Goal: Information Seeking & Learning: Learn about a topic

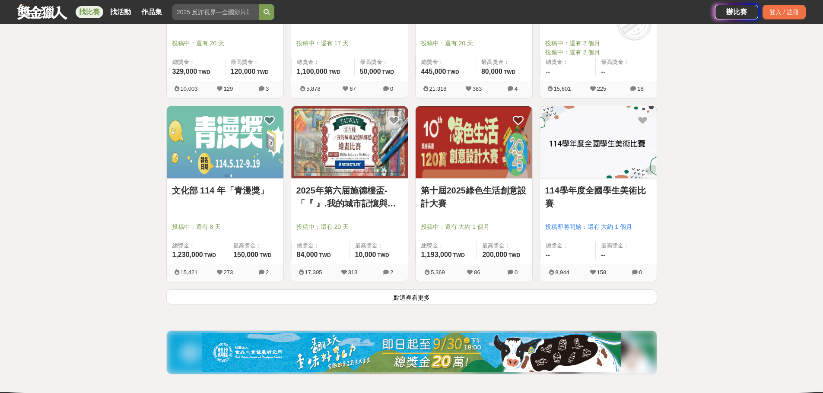
scroll to position [968, 0]
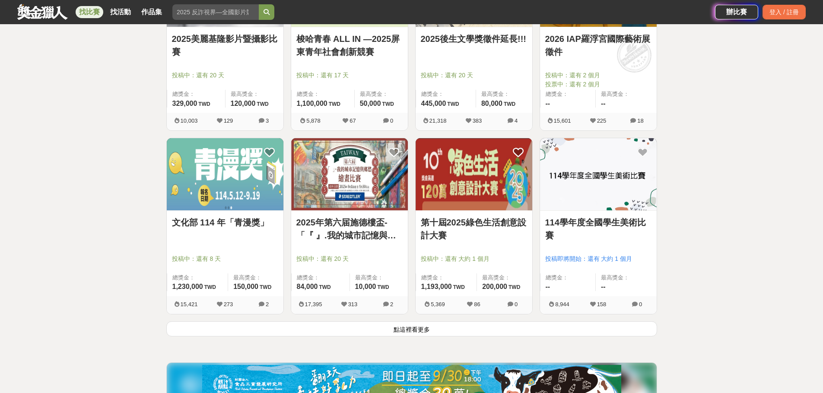
click at [405, 334] on button "點這裡看更多" at bounding box center [411, 328] width 491 height 15
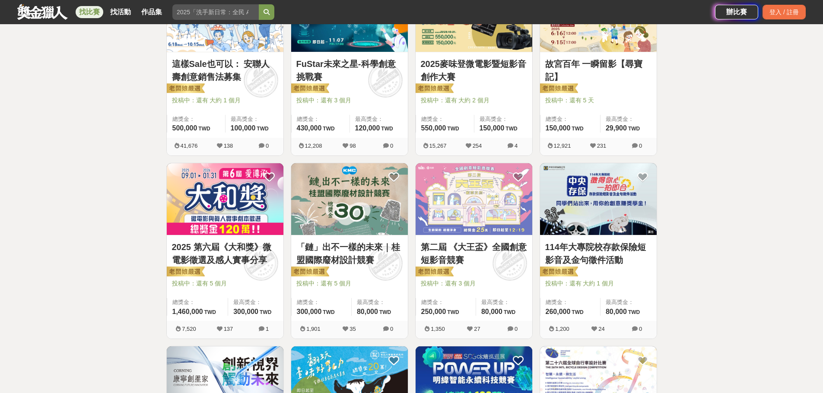
scroll to position [216, 0]
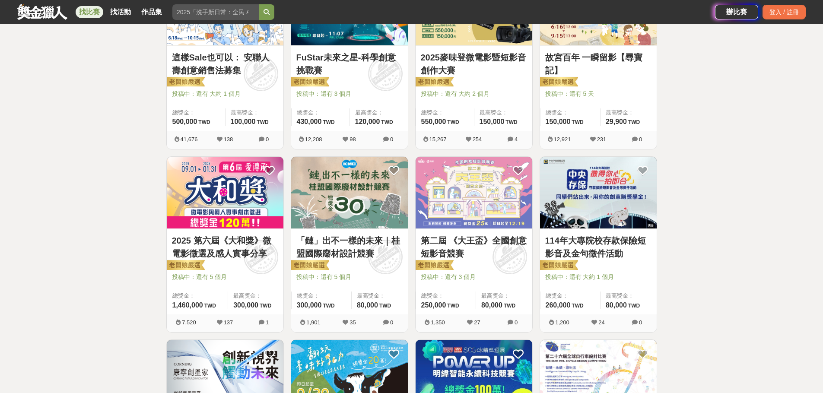
click at [604, 59] on link "故宮百年 一瞬留影【尋寶記】" at bounding box center [598, 64] width 106 height 26
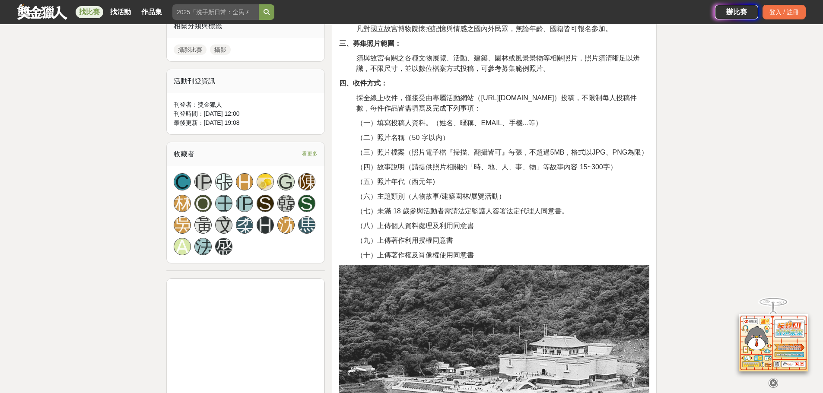
scroll to position [389, 0]
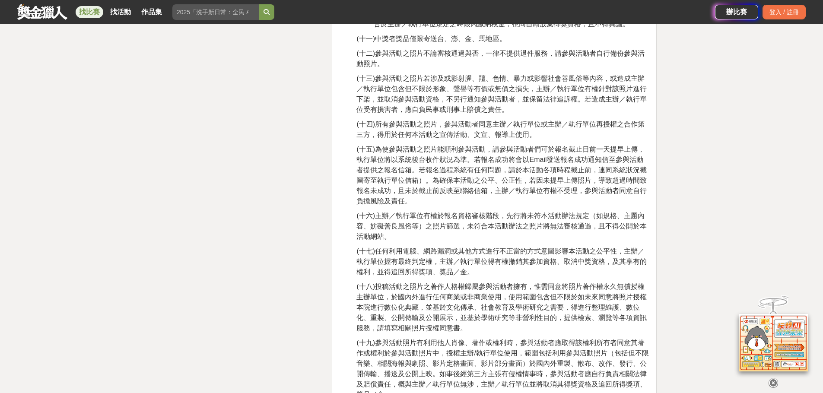
scroll to position [1814, 0]
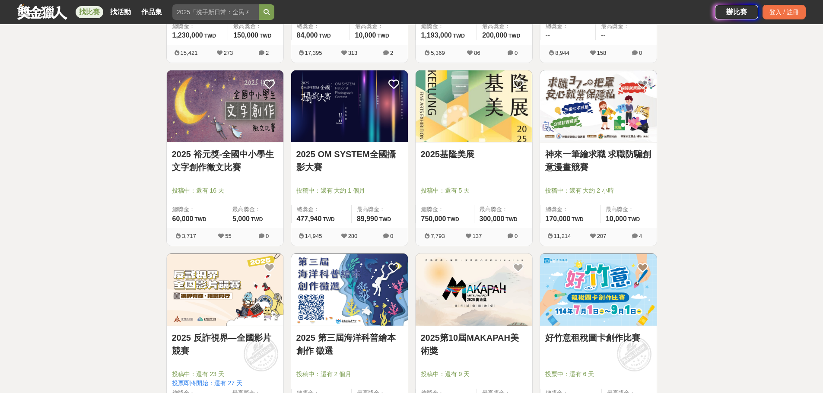
scroll to position [1204, 0]
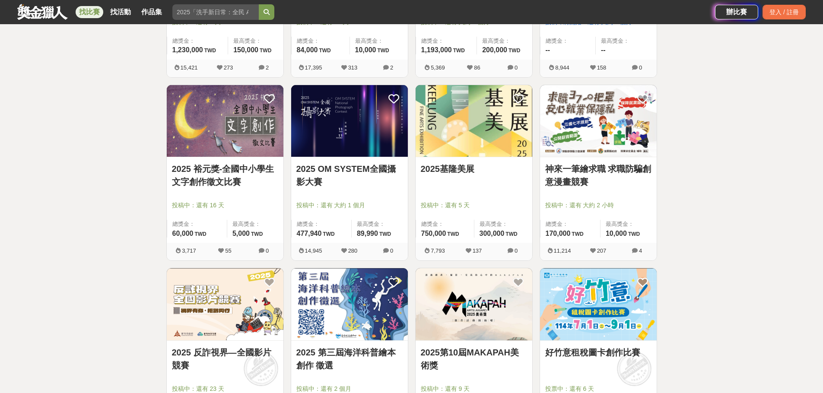
click at [351, 179] on link "2025 OM SYSTEM全國攝影大賽" at bounding box center [349, 175] width 106 height 26
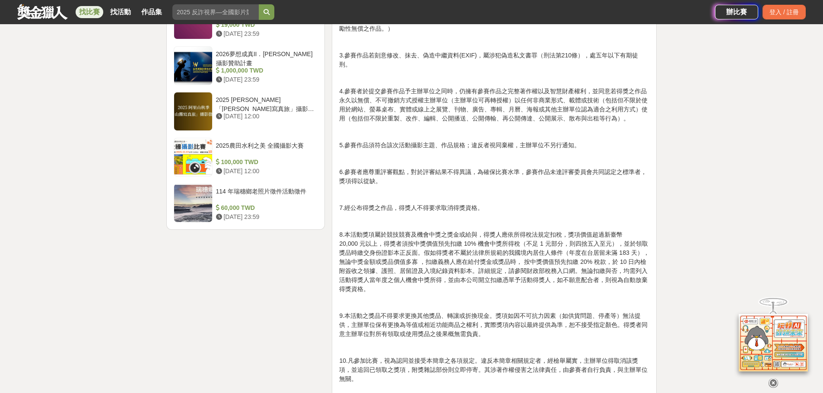
scroll to position [1166, 0]
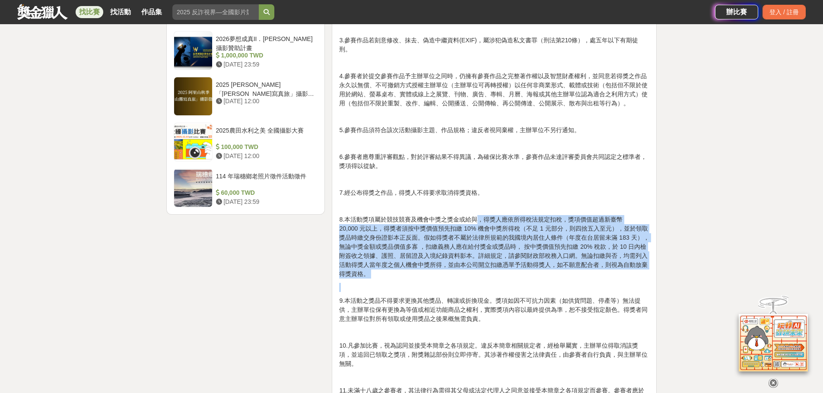
drag, startPoint x: 479, startPoint y: 202, endPoint x: 525, endPoint y: 262, distance: 76.1
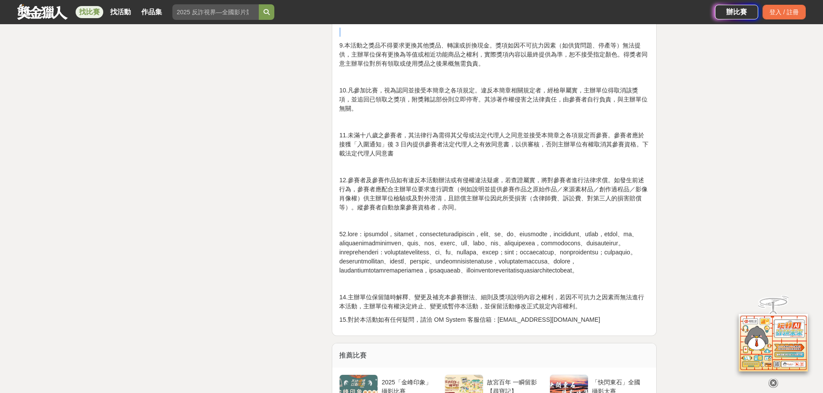
scroll to position [1468, 0]
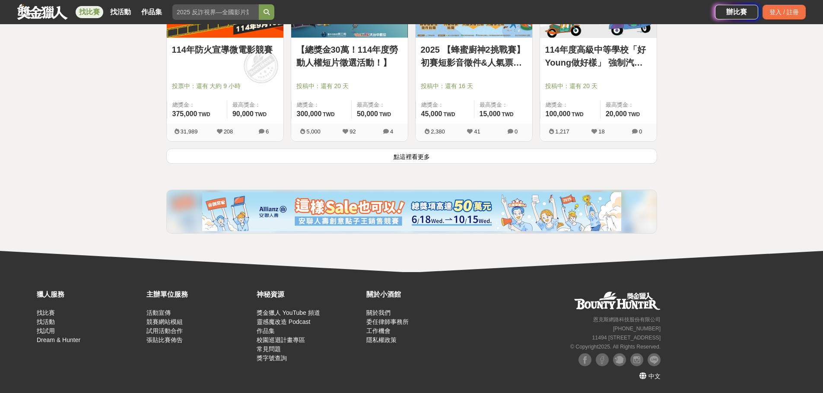
scroll to position [2198, 0]
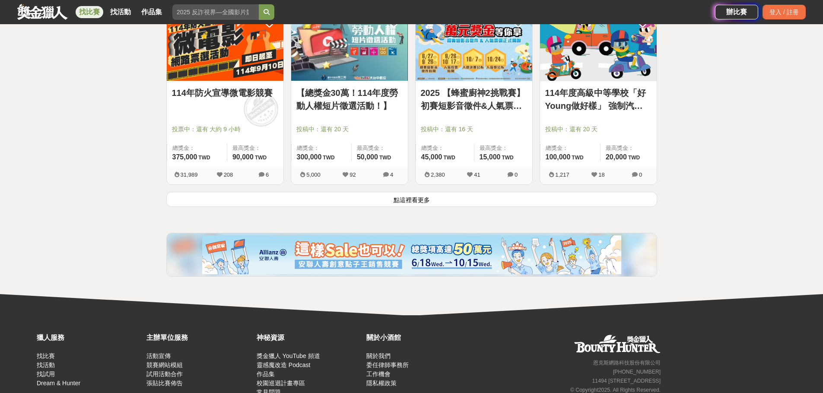
click at [503, 199] on button "點這裡看更多" at bounding box center [411, 199] width 491 height 15
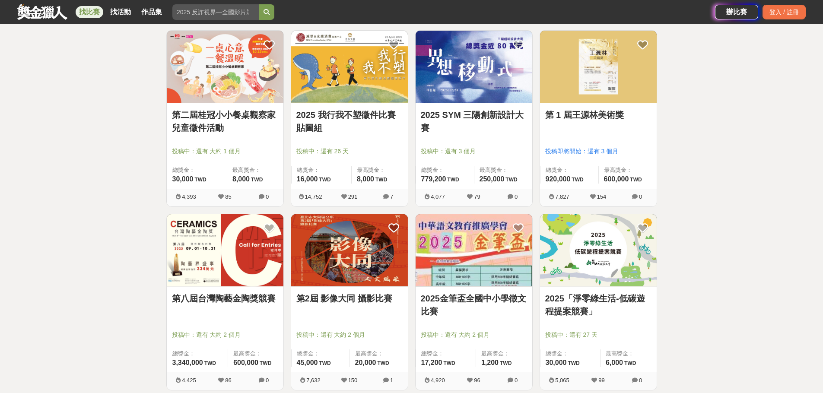
scroll to position [3082, 0]
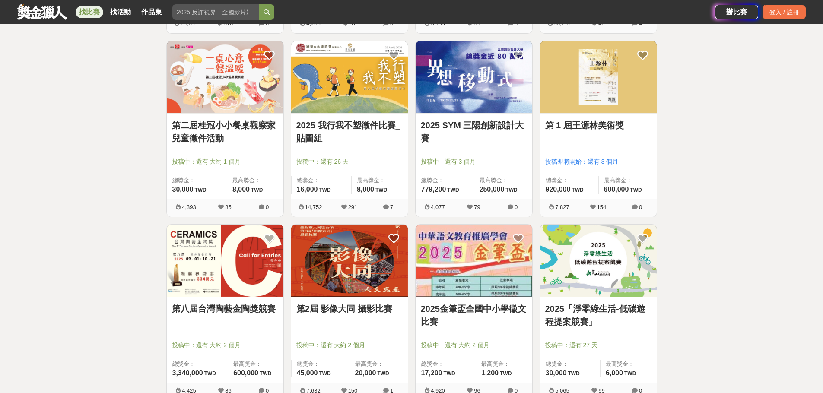
click at [377, 317] on div "第2屆 影像大同 攝影比賽" at bounding box center [349, 313] width 106 height 23
click at [375, 313] on link "第2屆 影像大同 攝影比賽" at bounding box center [349, 308] width 106 height 13
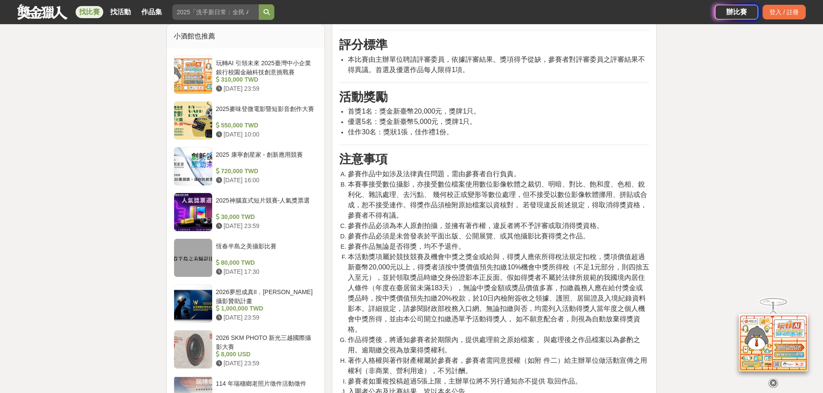
scroll to position [691, 0]
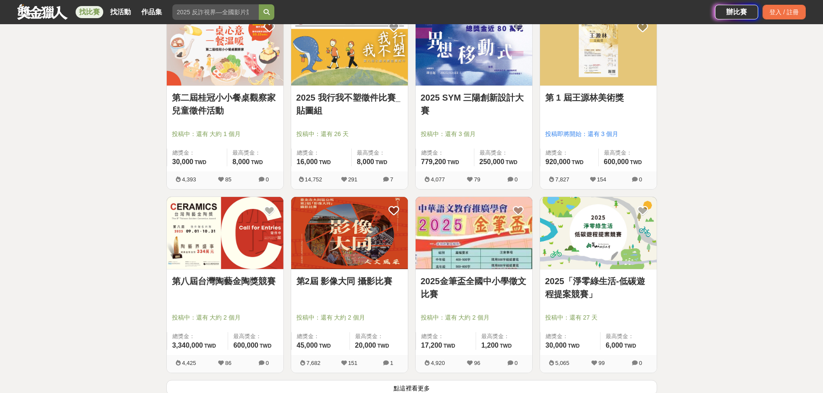
scroll to position [3125, 0]
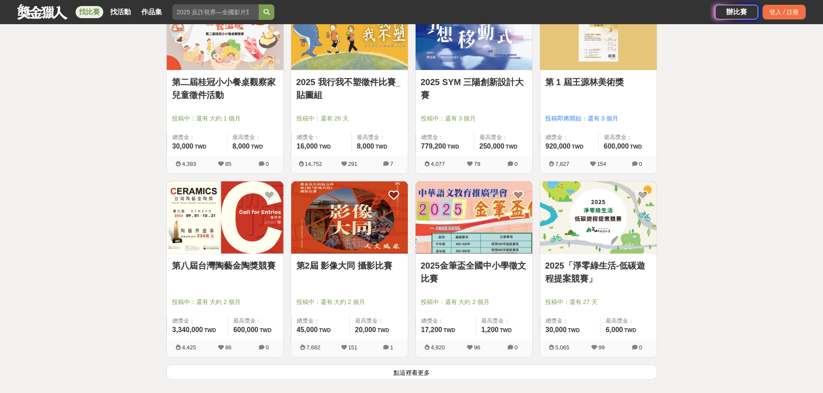
click at [406, 374] on button "點這裡看更多" at bounding box center [411, 372] width 491 height 15
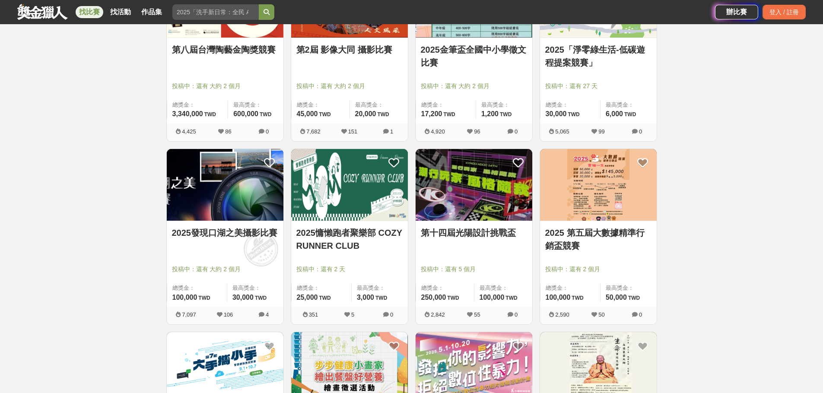
click at [241, 231] on link "2025發現口湖之美攝影比賽" at bounding box center [225, 232] width 106 height 13
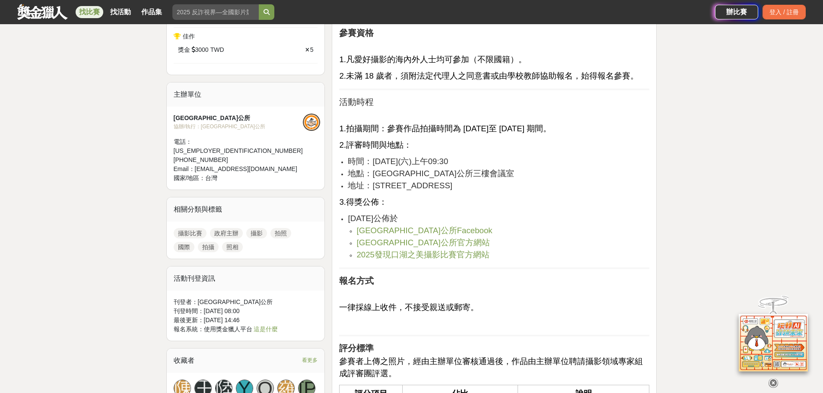
scroll to position [432, 0]
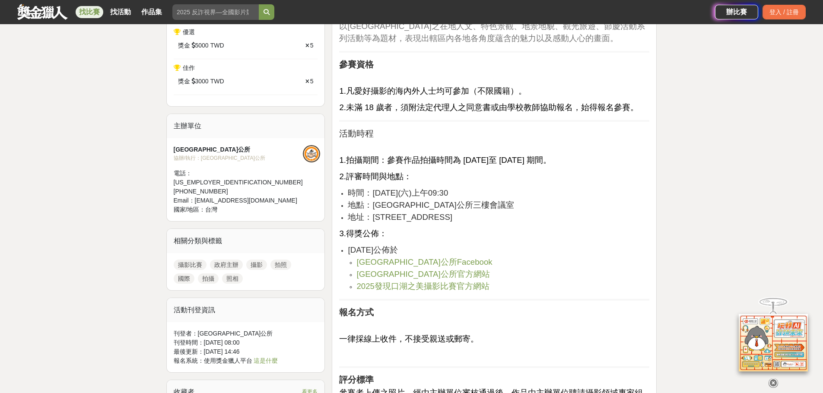
click at [574, 268] on li "雲林縣口湖鄉公所官方網站" at bounding box center [502, 274] width 293 height 12
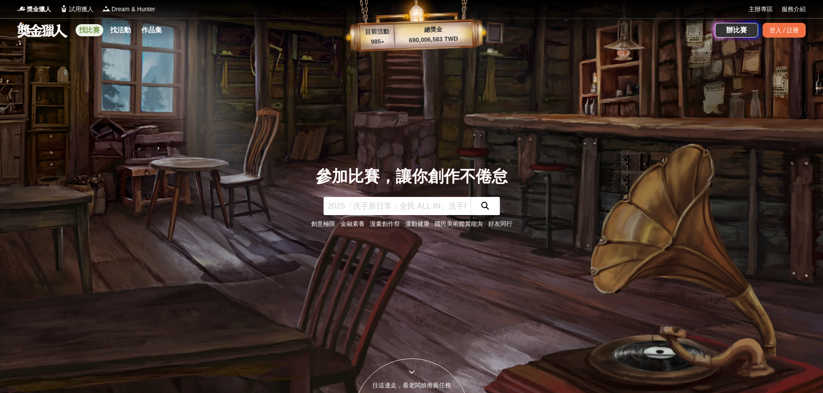
click at [92, 32] on link "找比賽" at bounding box center [90, 30] width 28 height 12
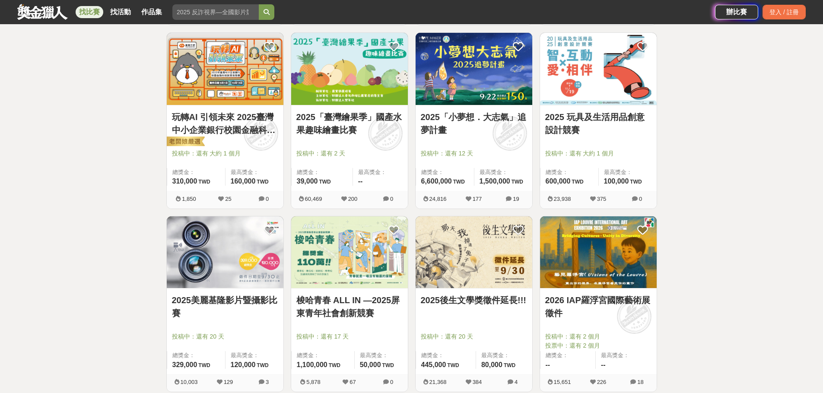
scroll to position [691, 0]
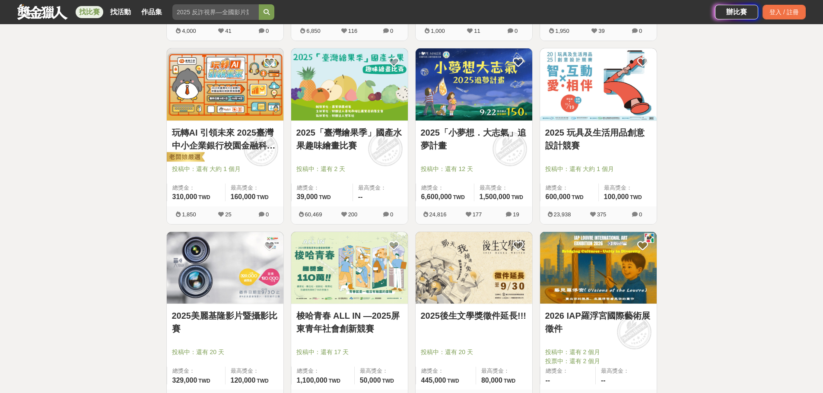
click at [356, 141] on link "2025「臺灣繪果季」國產水果趣味繪畫比賽" at bounding box center [349, 139] width 106 height 26
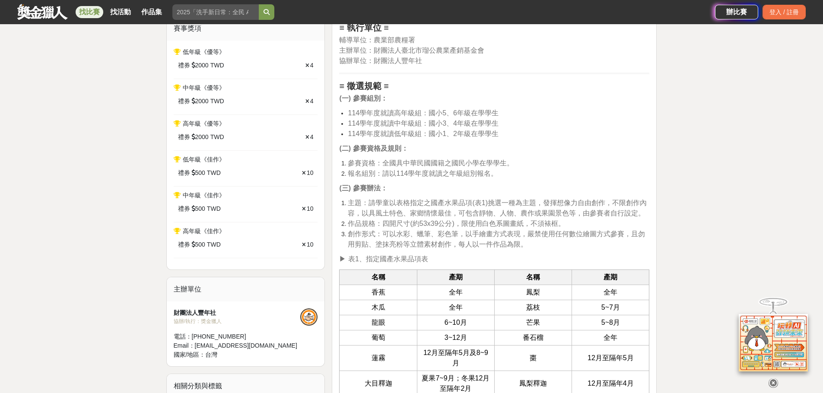
scroll to position [389, 0]
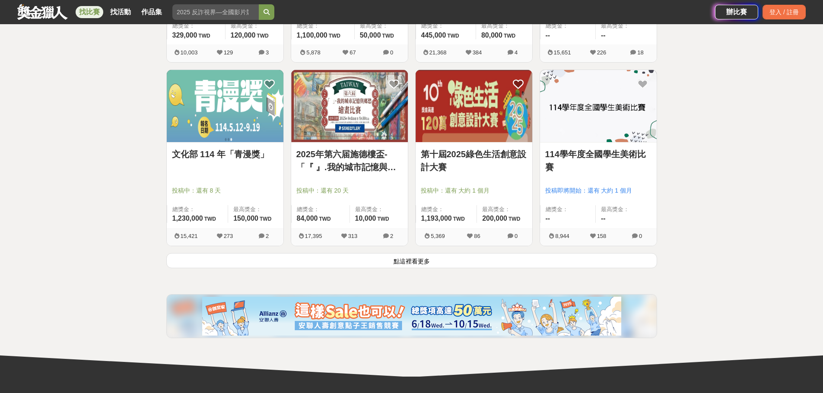
scroll to position [1036, 0]
click at [479, 259] on button "點這裡看更多" at bounding box center [411, 260] width 491 height 15
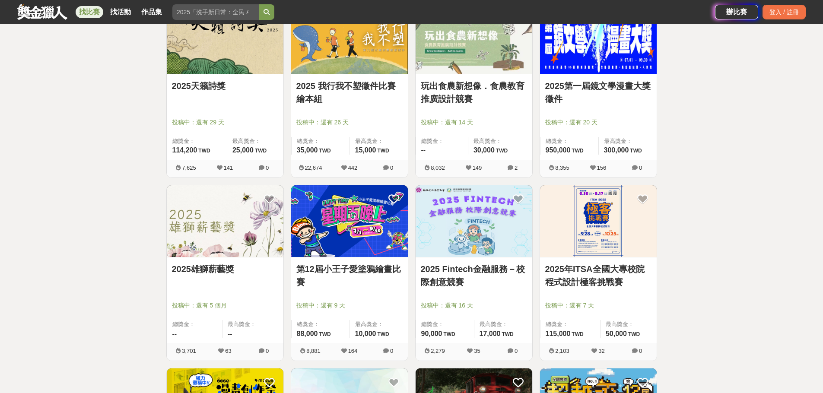
scroll to position [1727, 0]
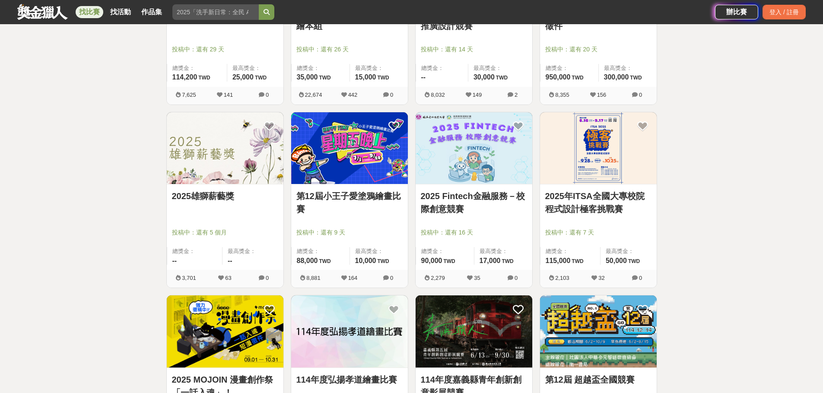
click at [391, 212] on link "第12屆小王子愛塗鴉繪畫比賽" at bounding box center [349, 203] width 106 height 26
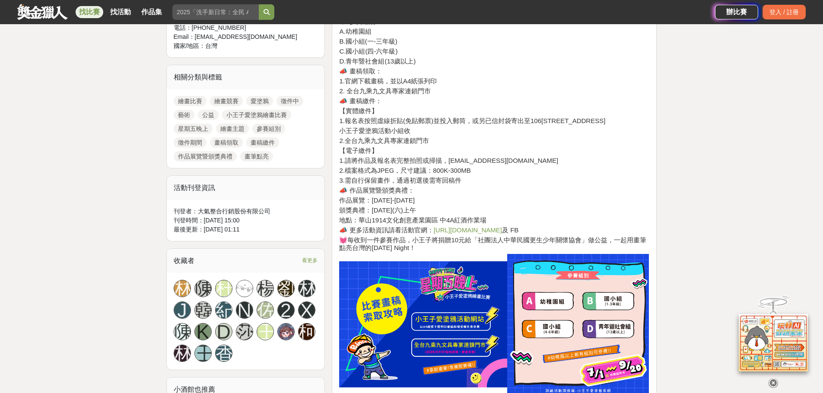
scroll to position [302, 0]
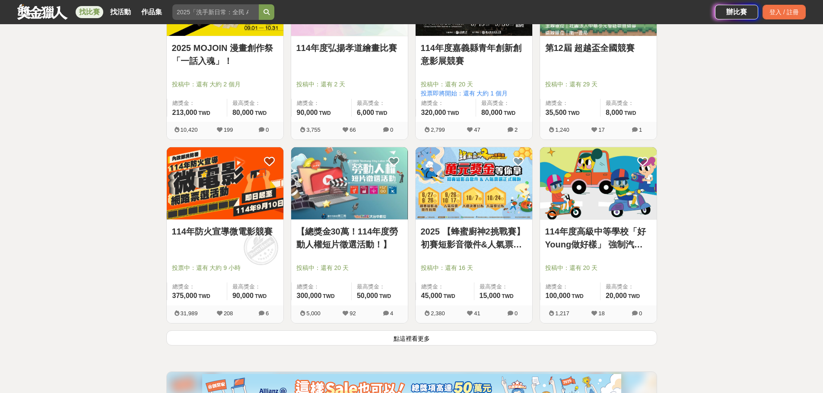
scroll to position [2073, 0]
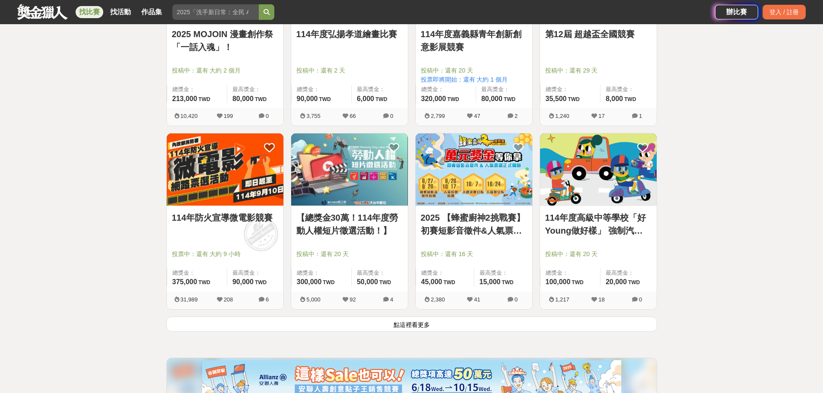
click at [422, 326] on button "點這裡看更多" at bounding box center [411, 324] width 491 height 15
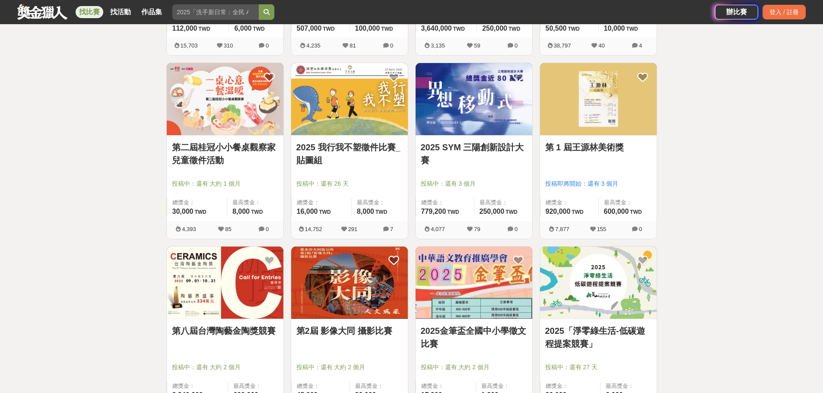
scroll to position [3153, 0]
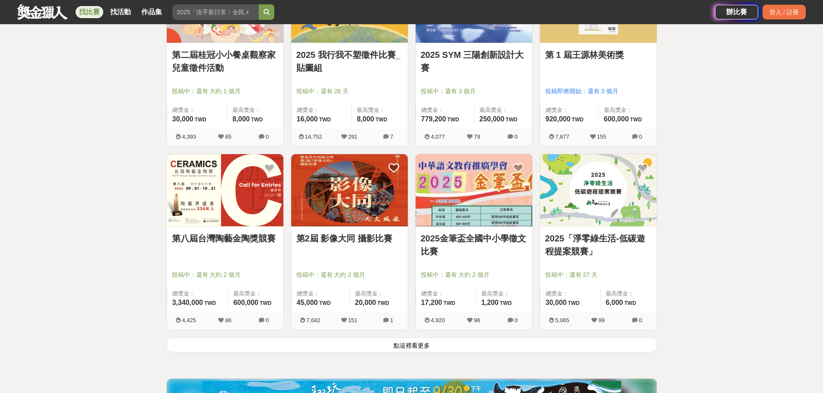
click at [419, 349] on button "點這裡看更多" at bounding box center [411, 344] width 491 height 15
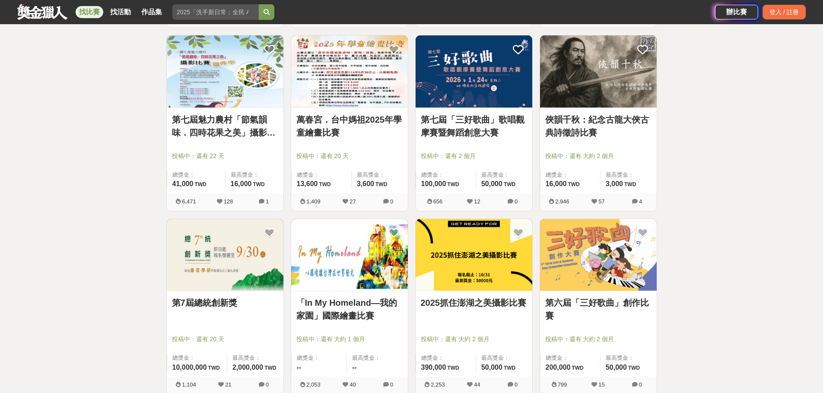
scroll to position [4189, 0]
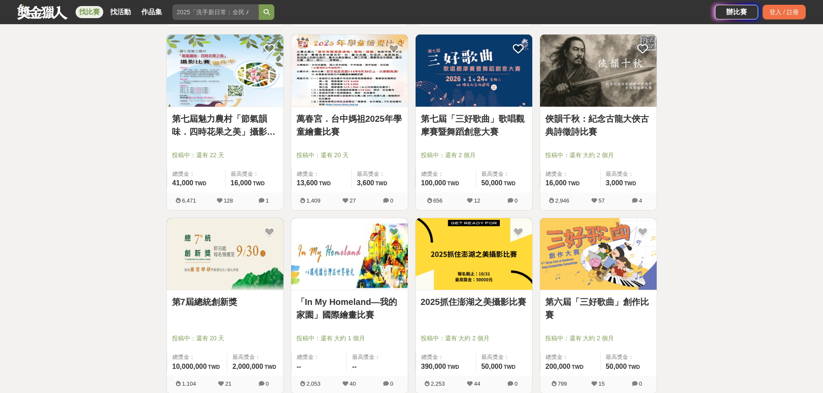
click at [586, 129] on link "俠韻千秋：紀念古龍大俠古典詩徵詩比賽" at bounding box center [598, 125] width 106 height 26
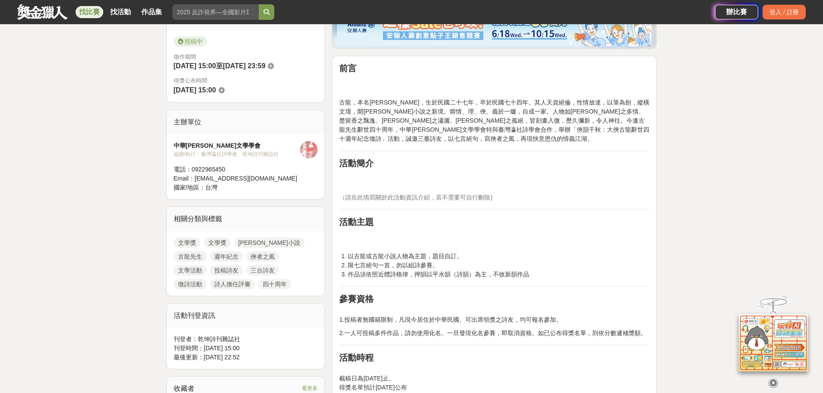
scroll to position [259, 0]
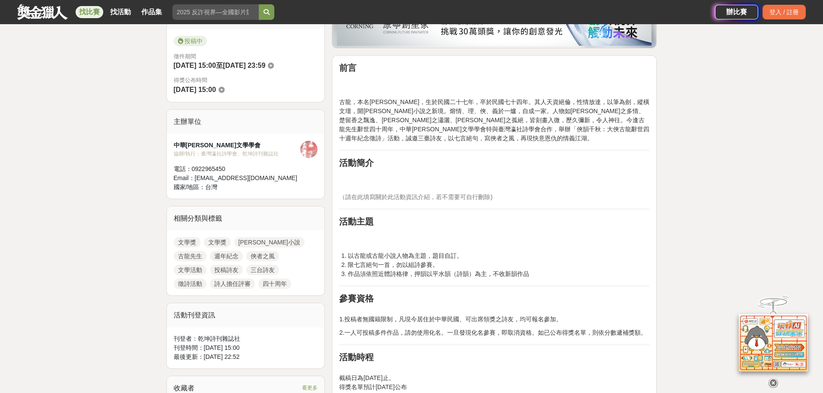
click at [313, 377] on div "收藏者 看更多" at bounding box center [246, 388] width 158 height 24
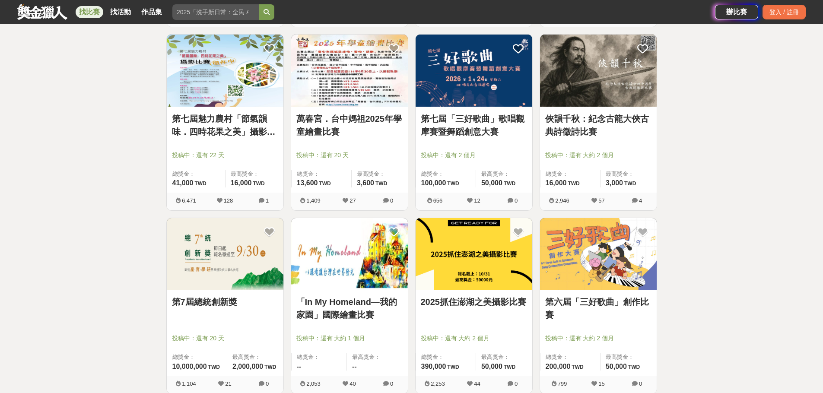
scroll to position [4319, 0]
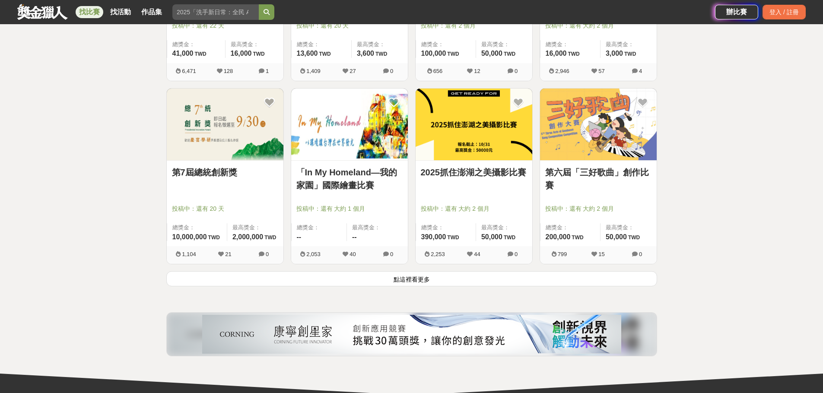
click at [405, 281] on button "點這裡看更多" at bounding box center [411, 278] width 491 height 15
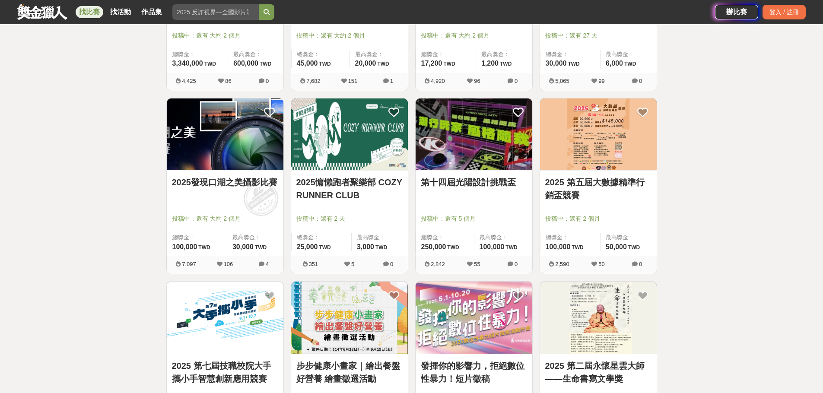
scroll to position [3412, 0]
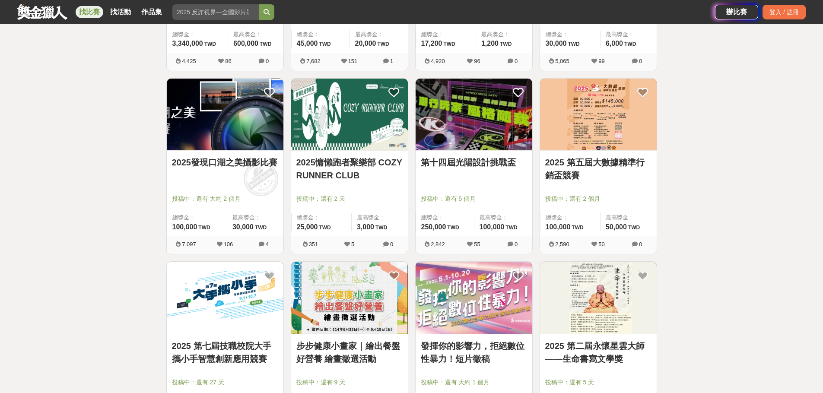
click at [377, 306] on img at bounding box center [349, 298] width 117 height 72
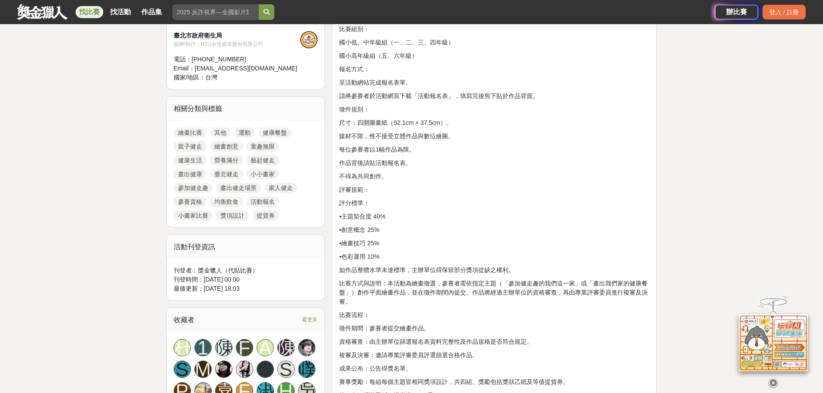
scroll to position [345, 0]
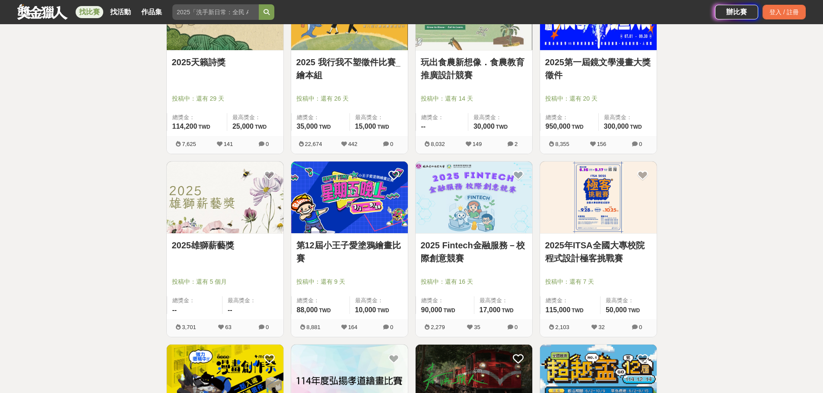
scroll to position [1771, 0]
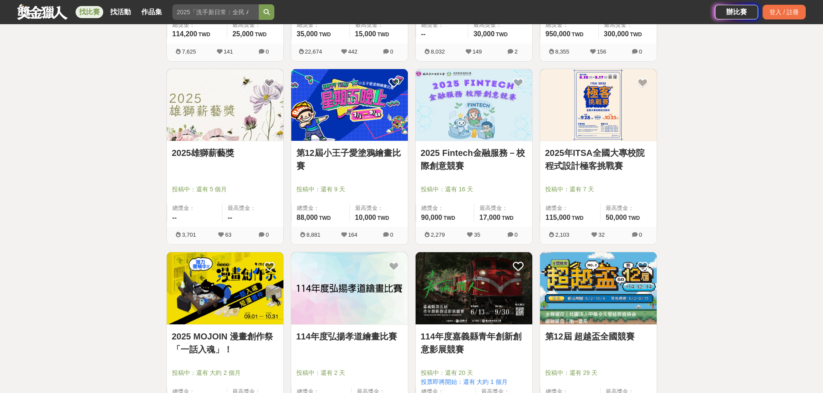
click at [359, 162] on link "第12屆小王子愛塗鴉繪畫比賽" at bounding box center [349, 159] width 106 height 26
